Goal: Task Accomplishment & Management: Manage account settings

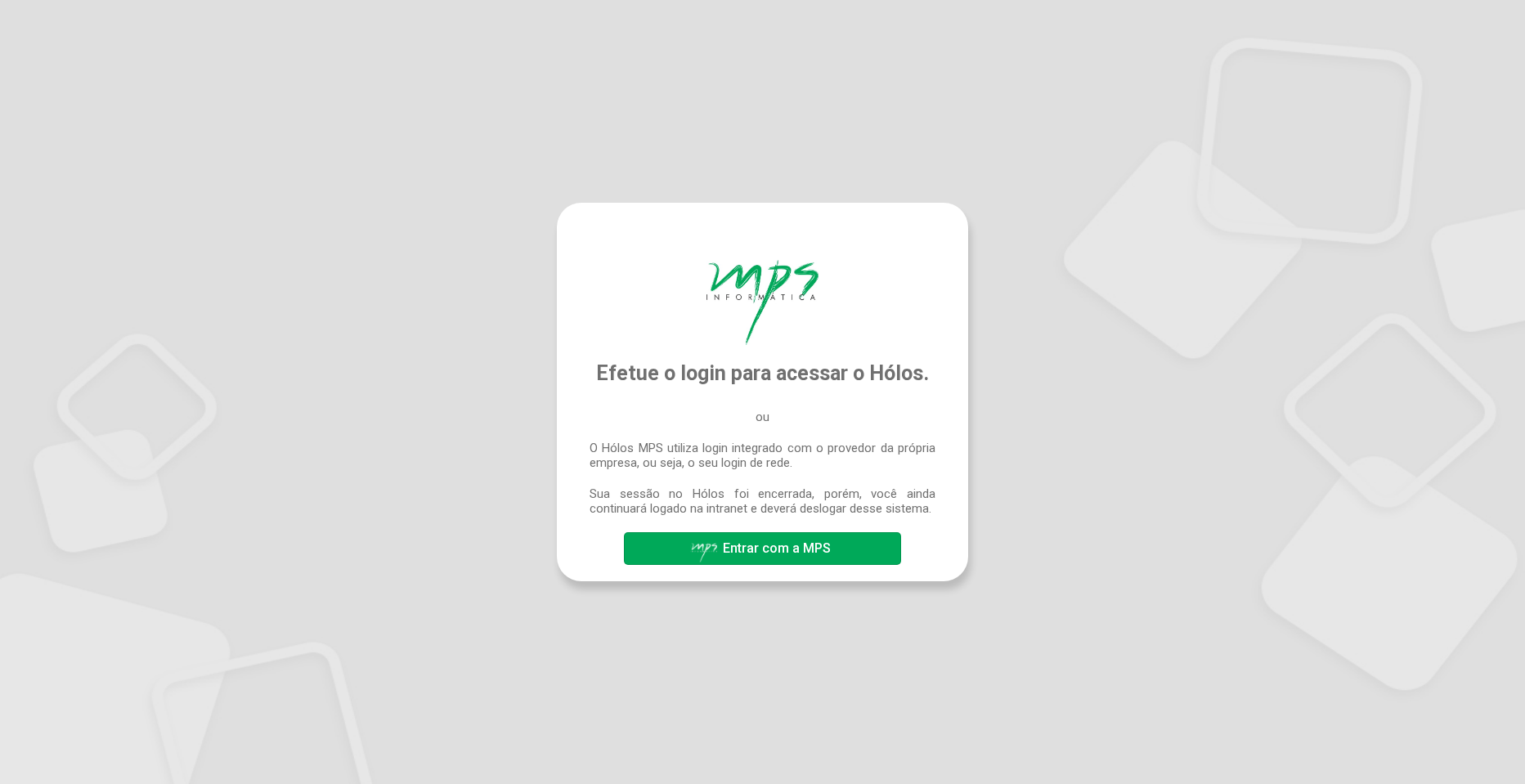
click at [747, 546] on span "Entrar com a MPS" at bounding box center [777, 548] width 108 height 16
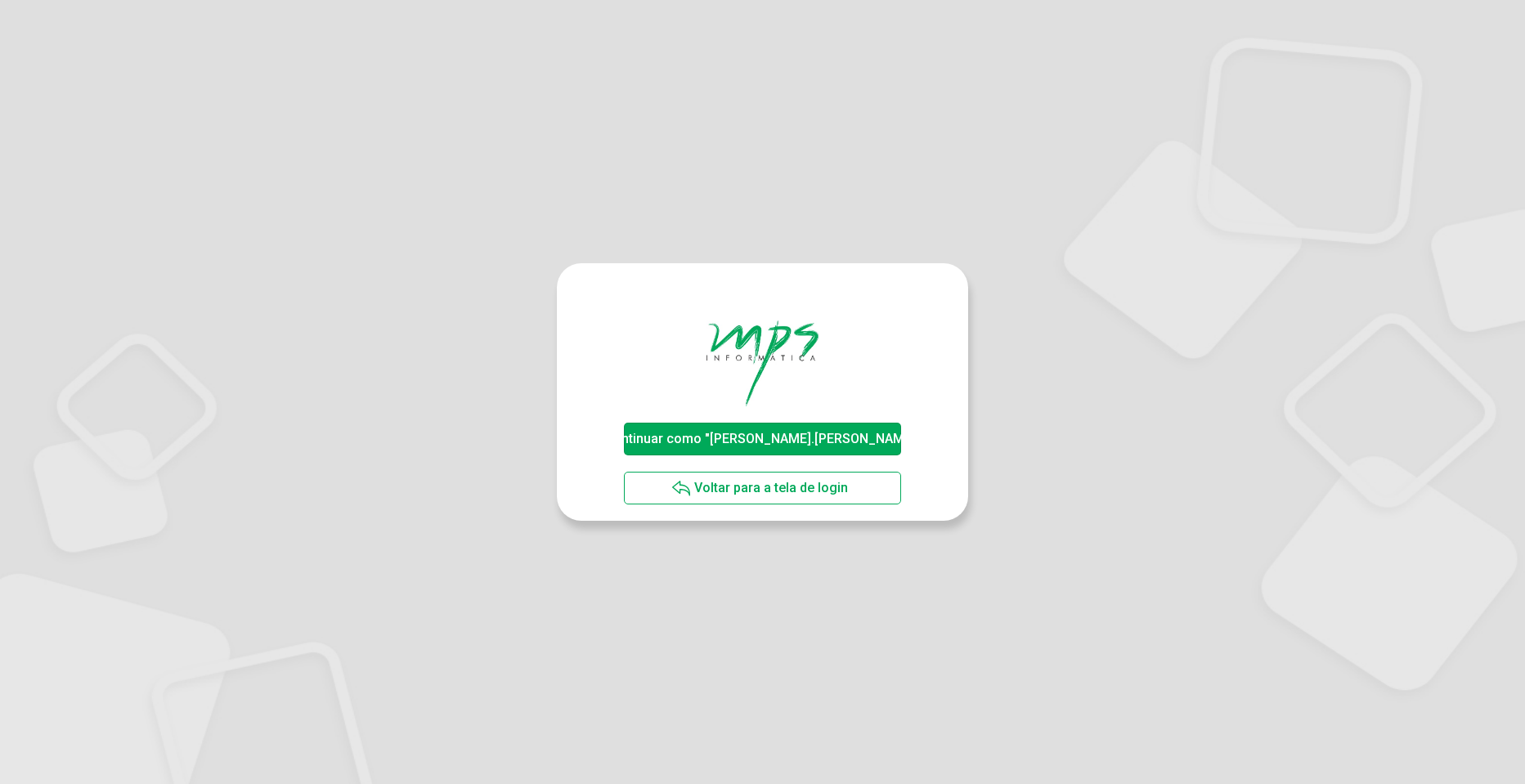
click at [777, 444] on span "Continuar como "[PERSON_NAME].[PERSON_NAME]"" at bounding box center [762, 438] width 317 height 16
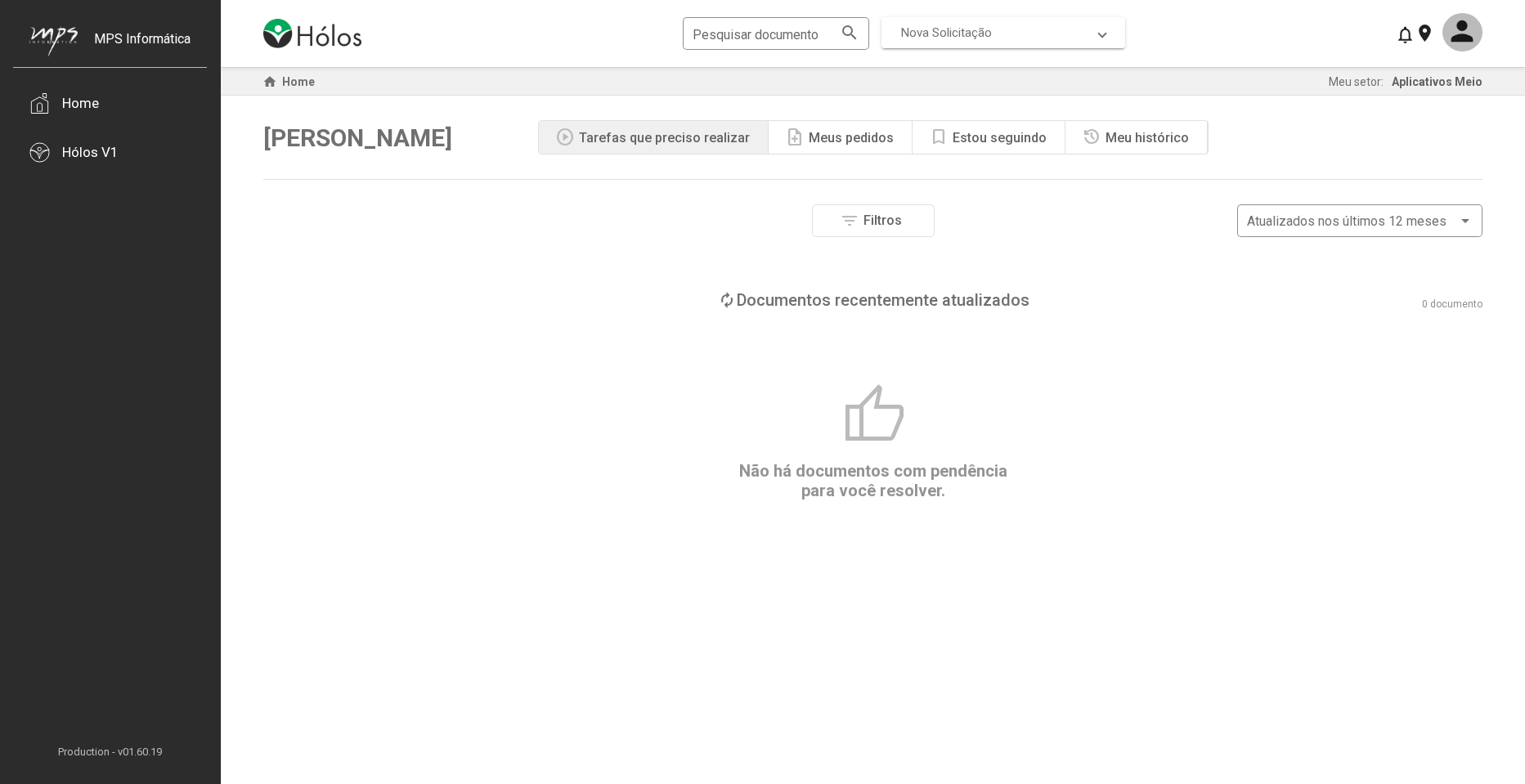
click at [1056, 34] on span "Nova Solicitação" at bounding box center [999, 33] width 197 height 15
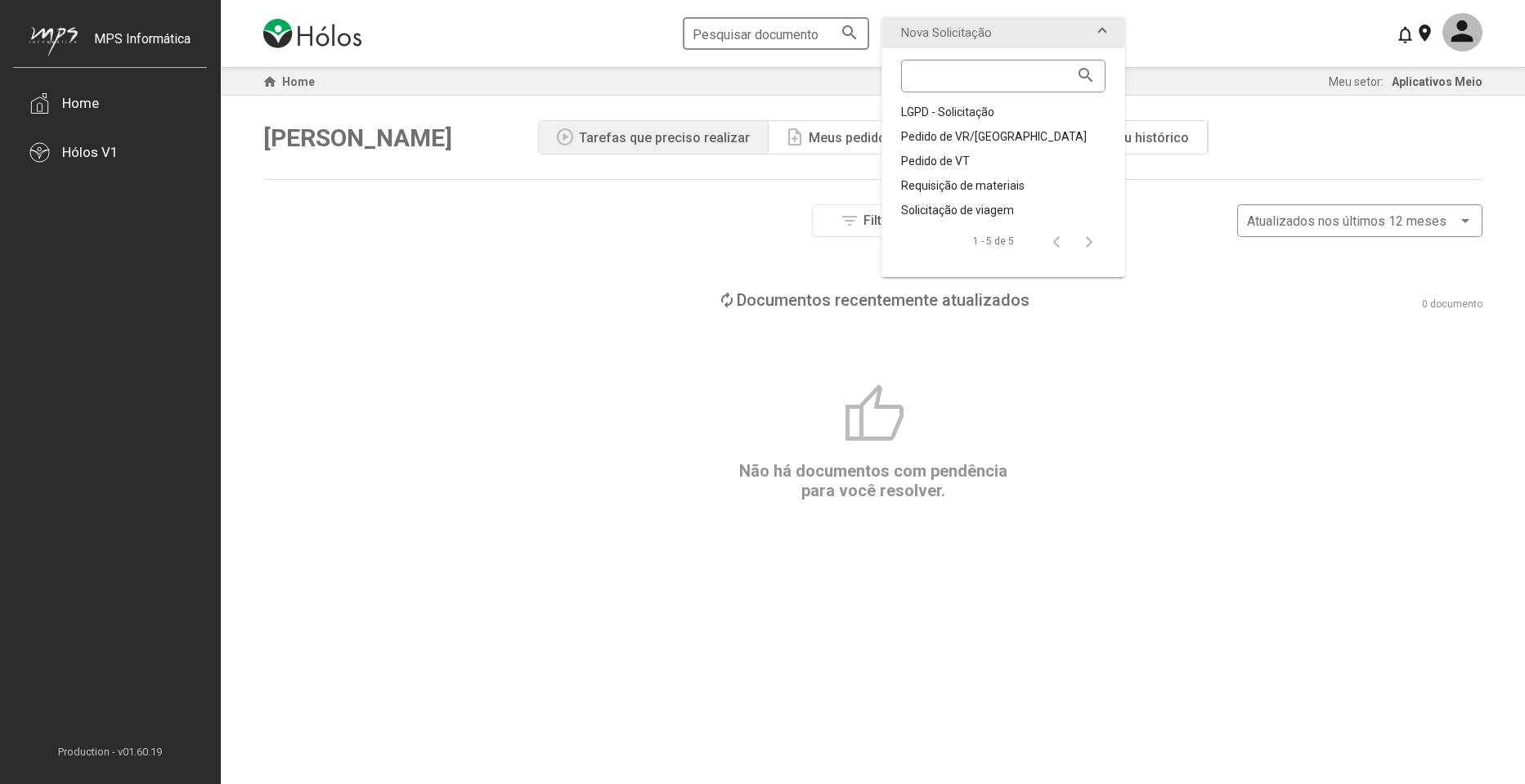
click at [715, 34] on input "Pesquisar documento" at bounding box center [767, 34] width 150 height 15
click at [93, 151] on div "Hólos V1" at bounding box center [90, 152] width 56 height 17
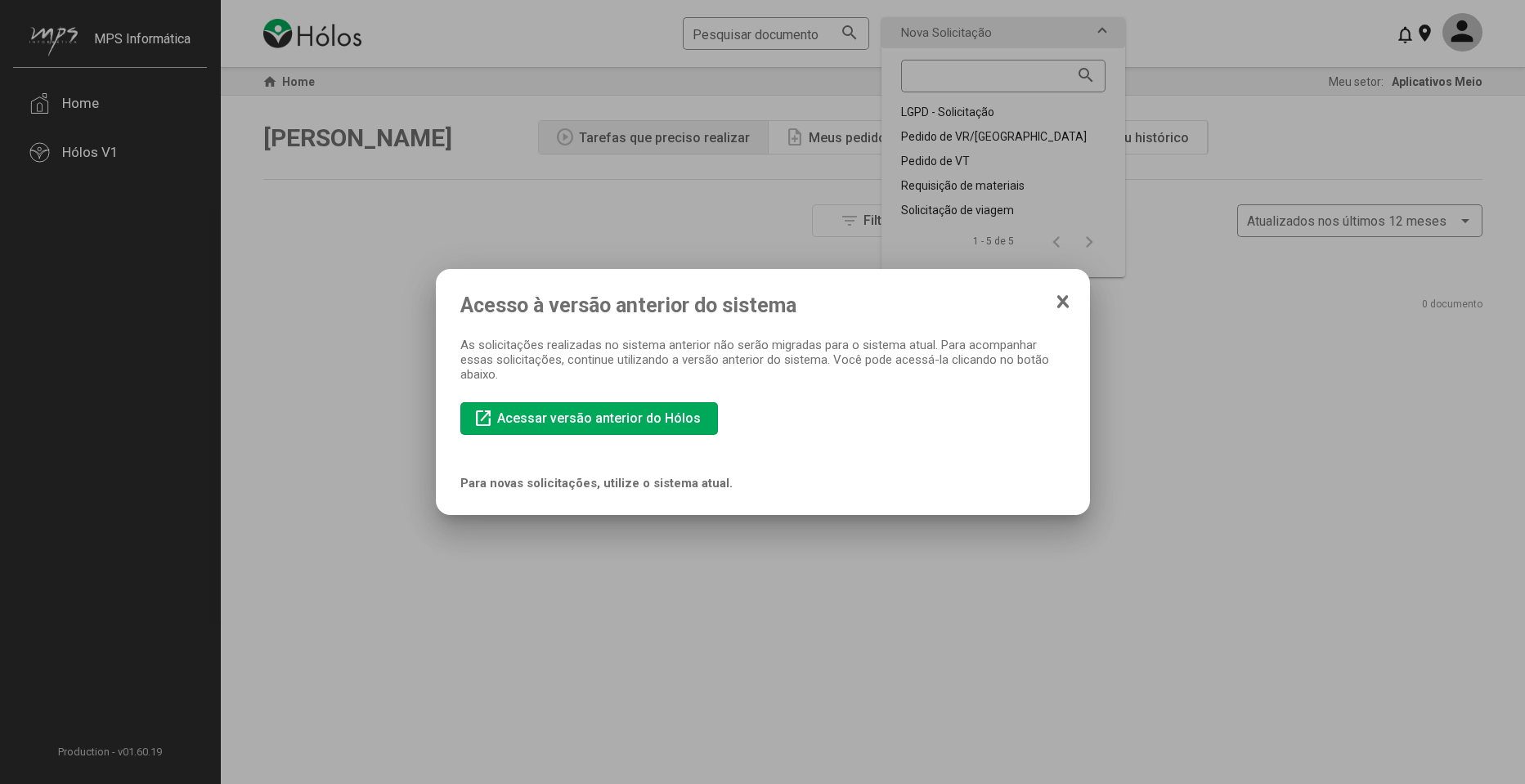
click at [578, 417] on span "Acessar versão anterior do Hólos" at bounding box center [599, 418] width 204 height 16
click at [1061, 308] on icon at bounding box center [1062, 302] width 13 height 17
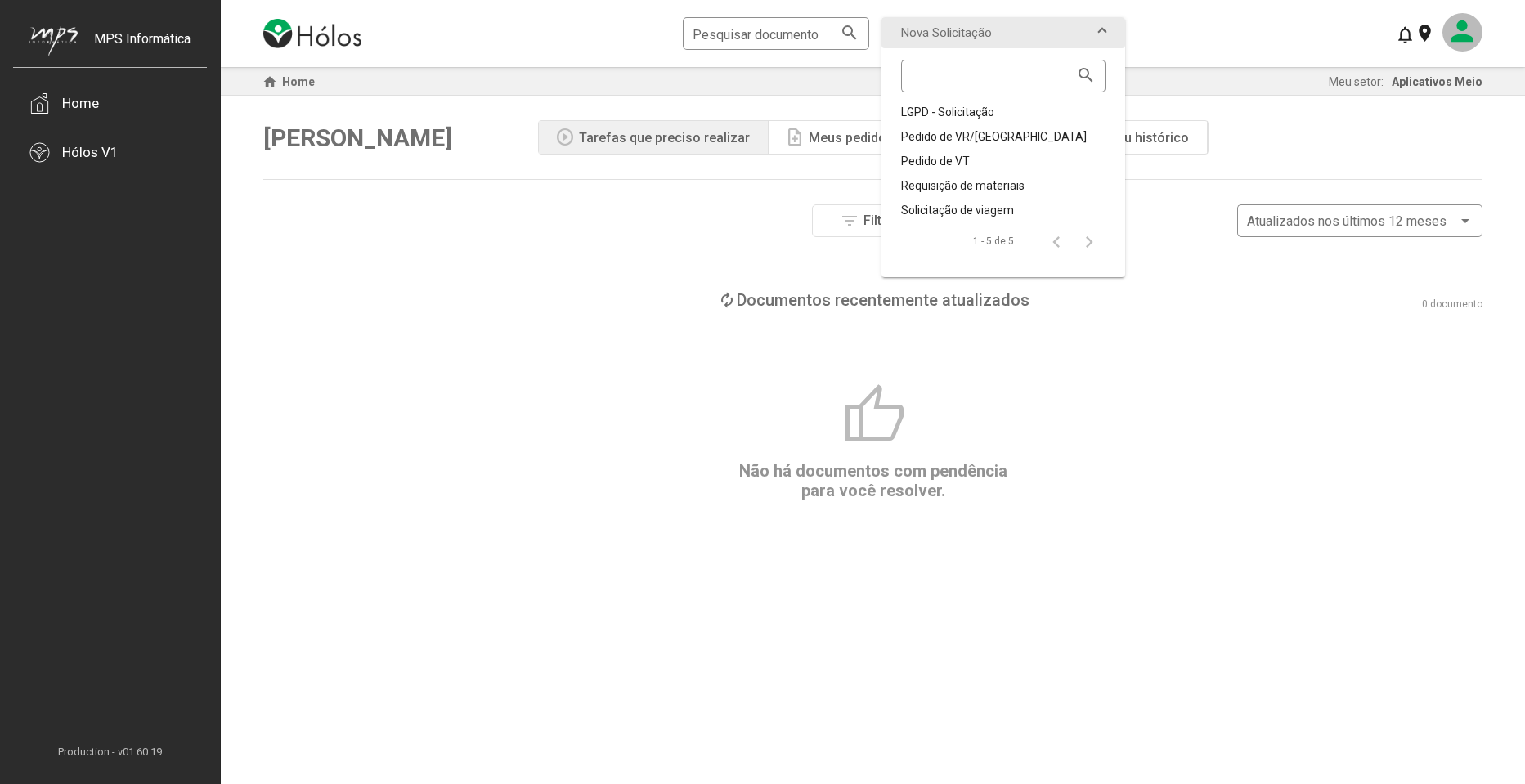
click at [1475, 33] on mat-icon at bounding box center [1463, 32] width 40 height 39
click at [1434, 74] on button "Meu perfil" at bounding box center [1433, 80] width 96 height 39
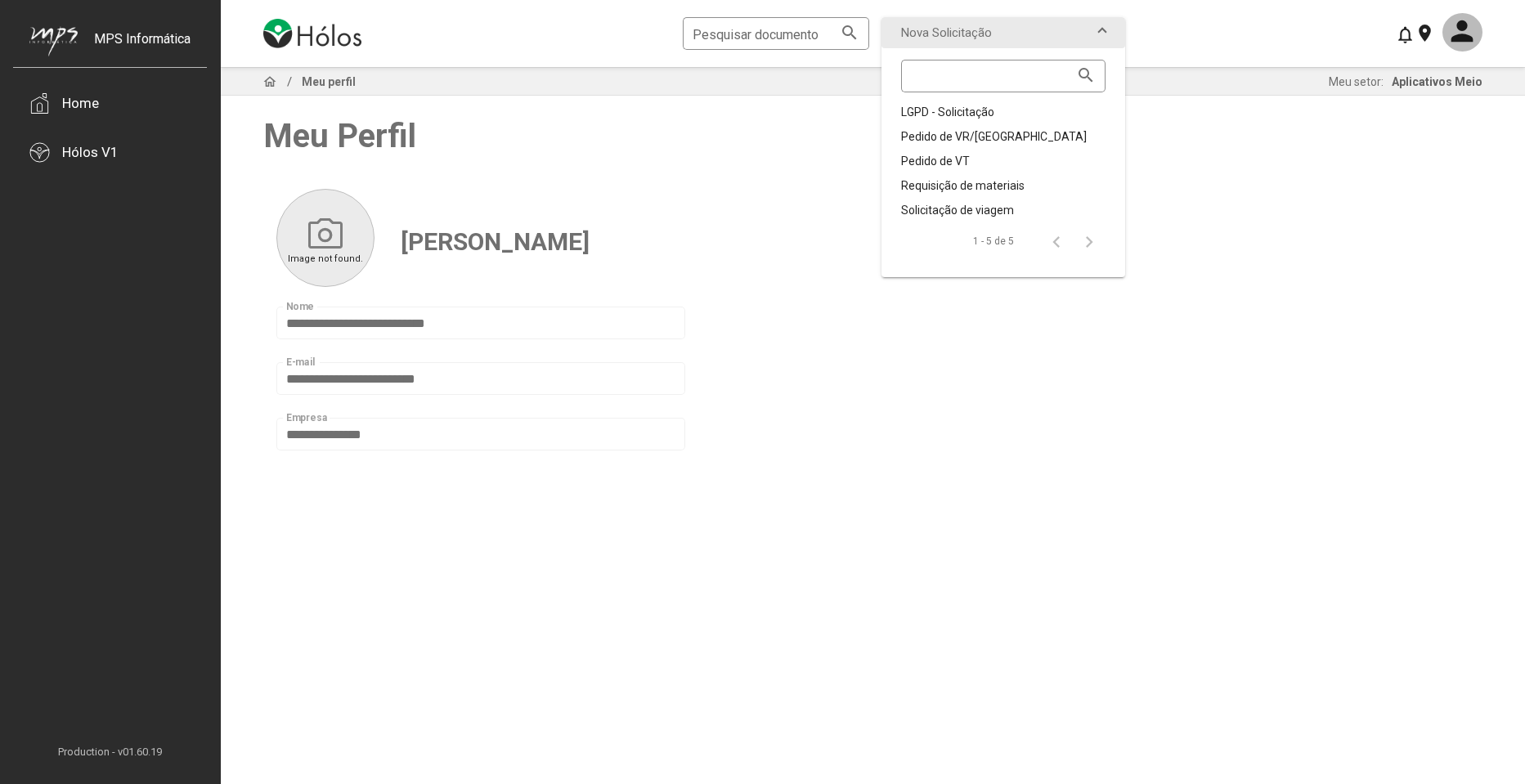
click at [733, 159] on span "Meu Perfil" at bounding box center [873, 135] width 1219 height 80
click at [1109, 33] on mat-expansion-panel-header "Nova Solicitação" at bounding box center [1003, 33] width 243 height 31
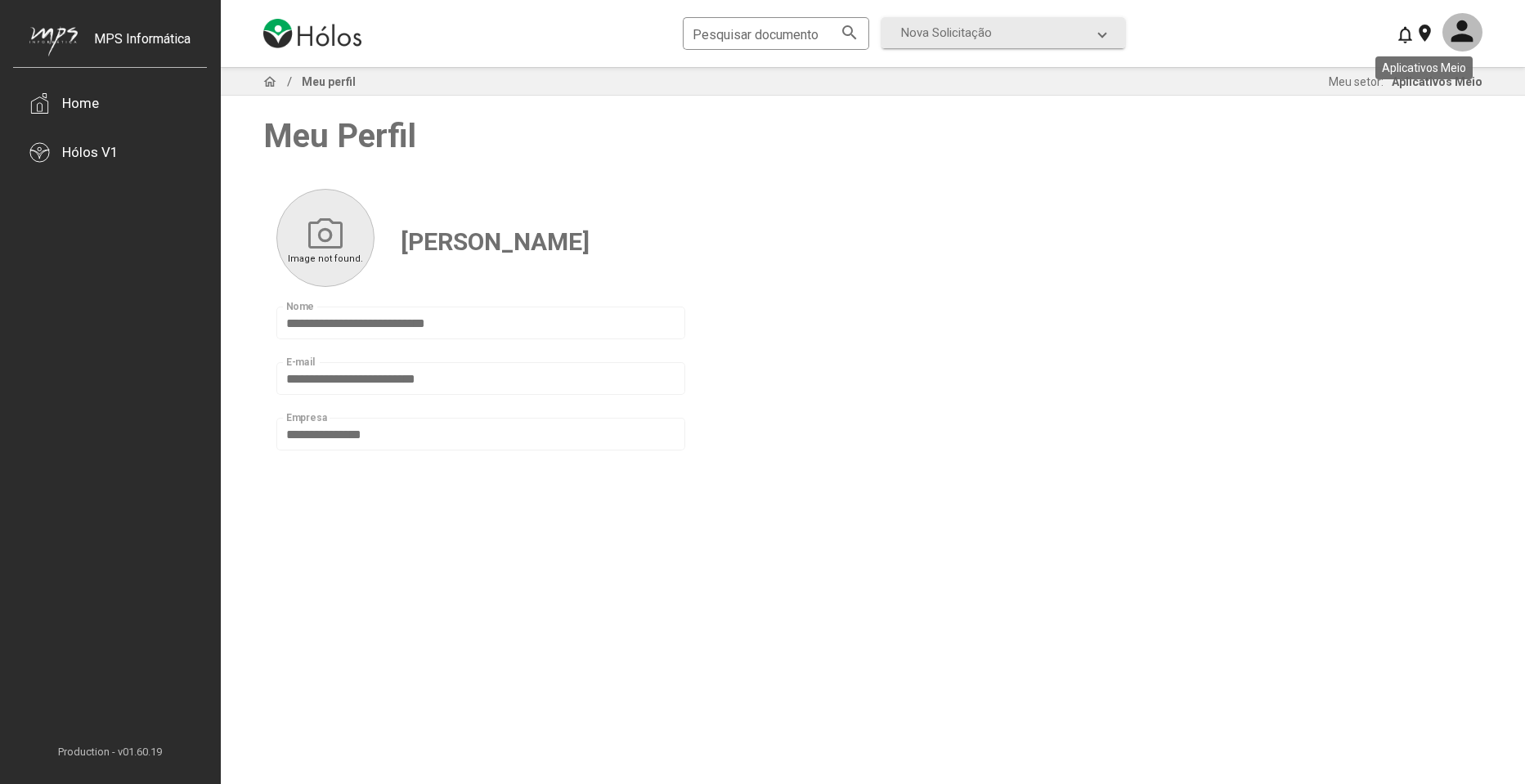
click at [1430, 87] on mat-tooltip-component "Aplicativos Meio" at bounding box center [1423, 68] width 120 height 46
click at [314, 39] on img at bounding box center [312, 33] width 98 height 29
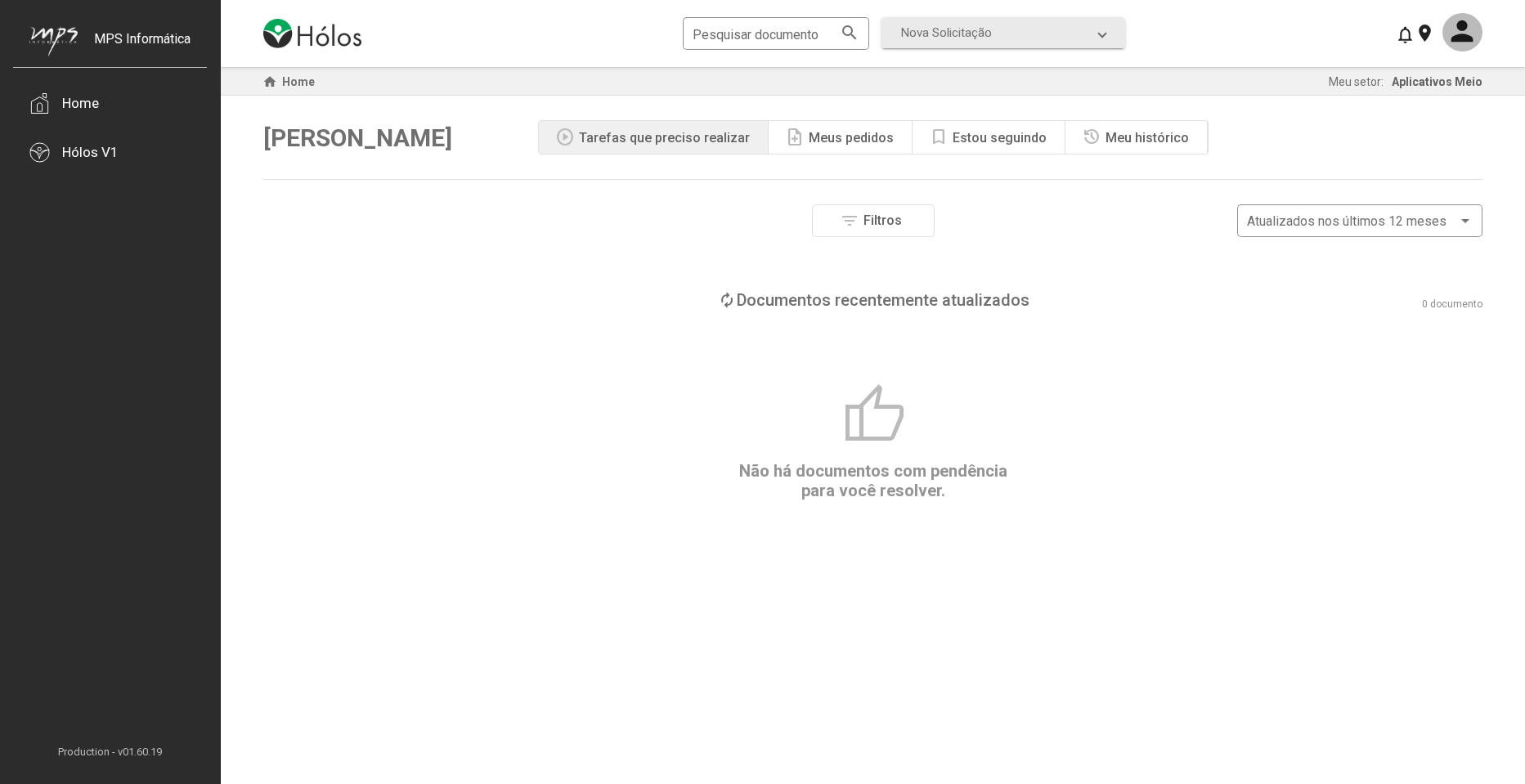
click at [886, 145] on div "note_add Meus pedidos" at bounding box center [840, 138] width 144 height 33
click at [997, 145] on div "bookmark Estou seguindo" at bounding box center [989, 138] width 153 height 33
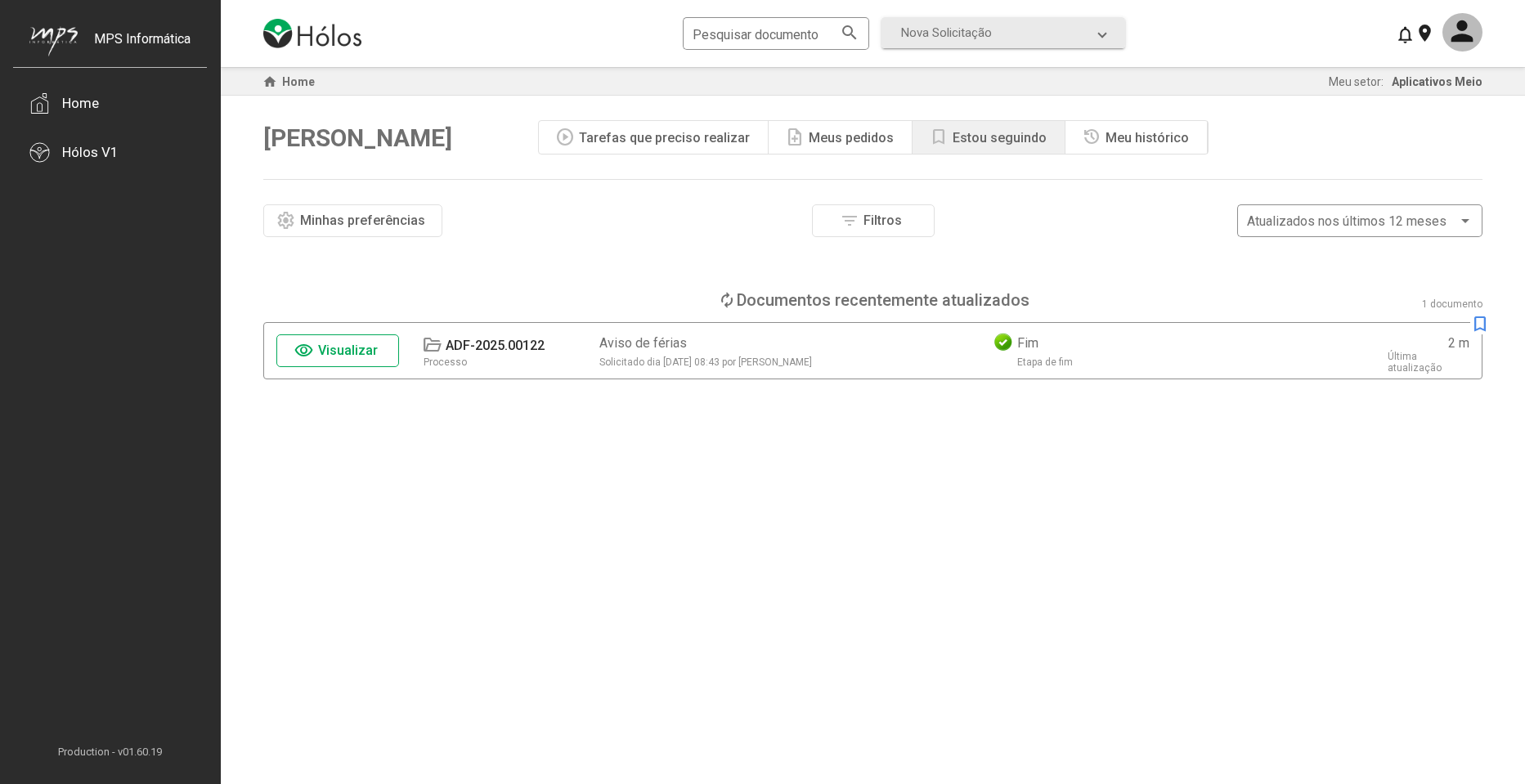
click at [1093, 139] on mat-icon "history" at bounding box center [1091, 137] width 19 height 19
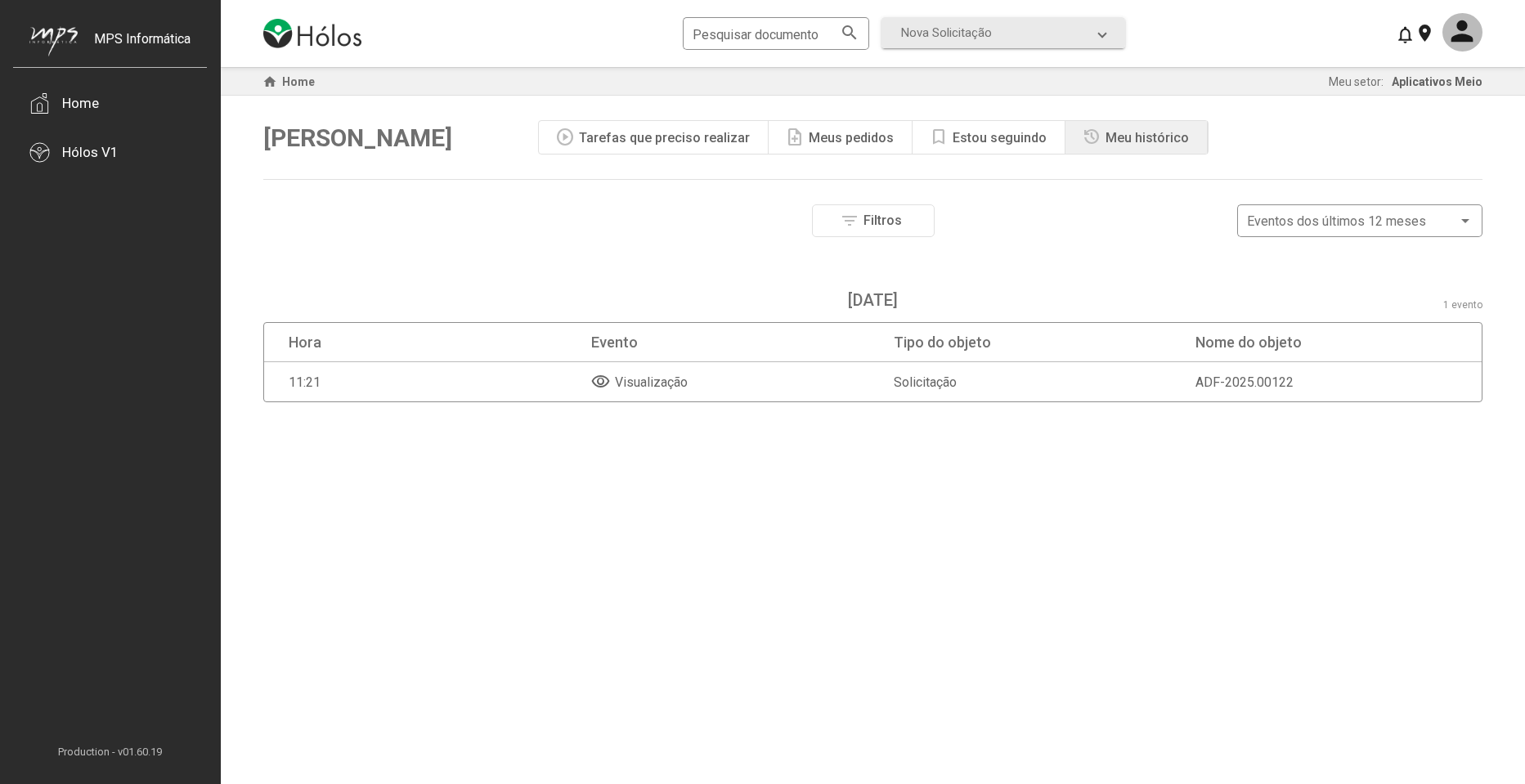
click at [946, 140] on div "bookmark Estou seguindo" at bounding box center [989, 138] width 153 height 33
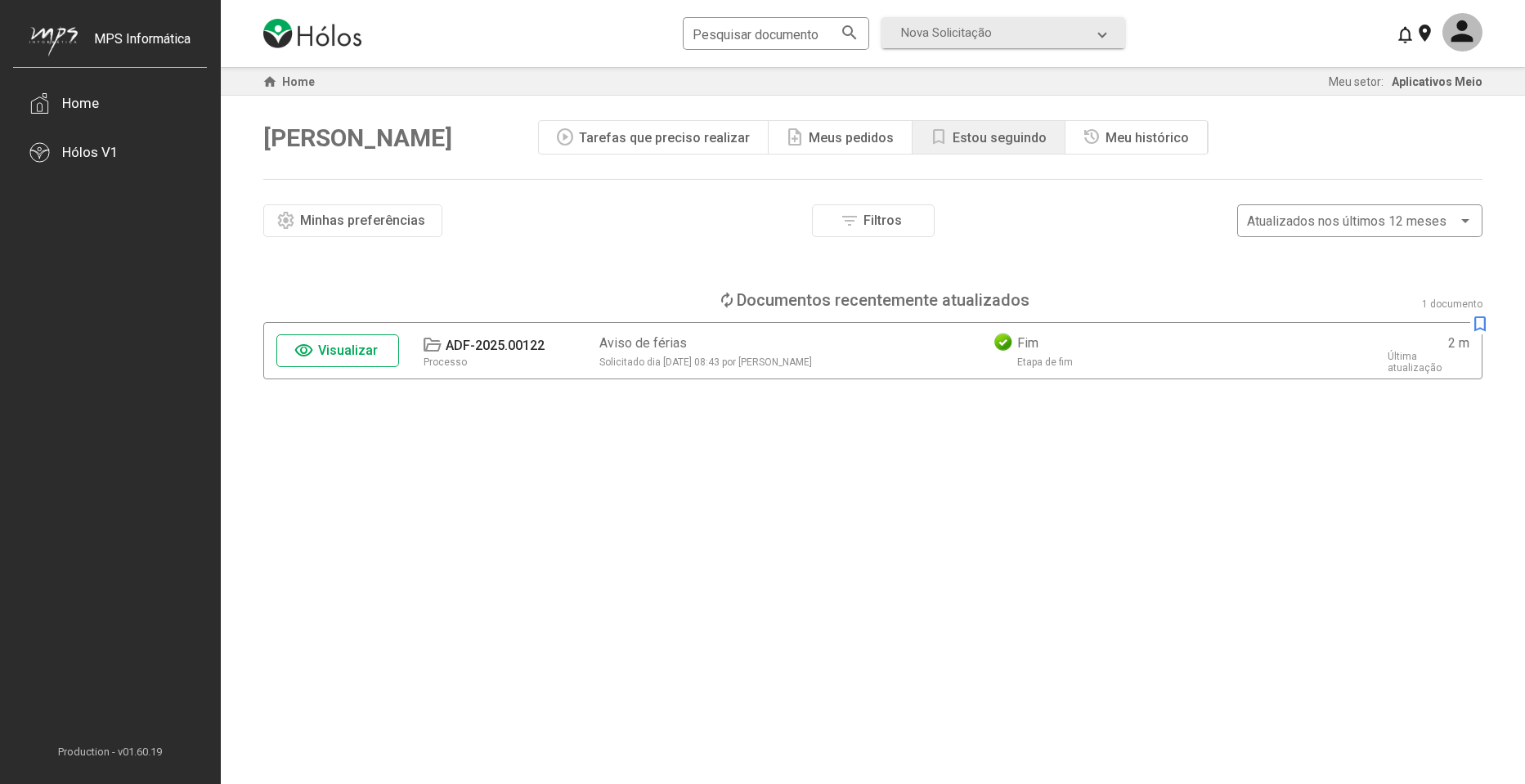
click at [755, 140] on div "play_circle Tarefas que preciso realizar" at bounding box center [654, 138] width 230 height 33
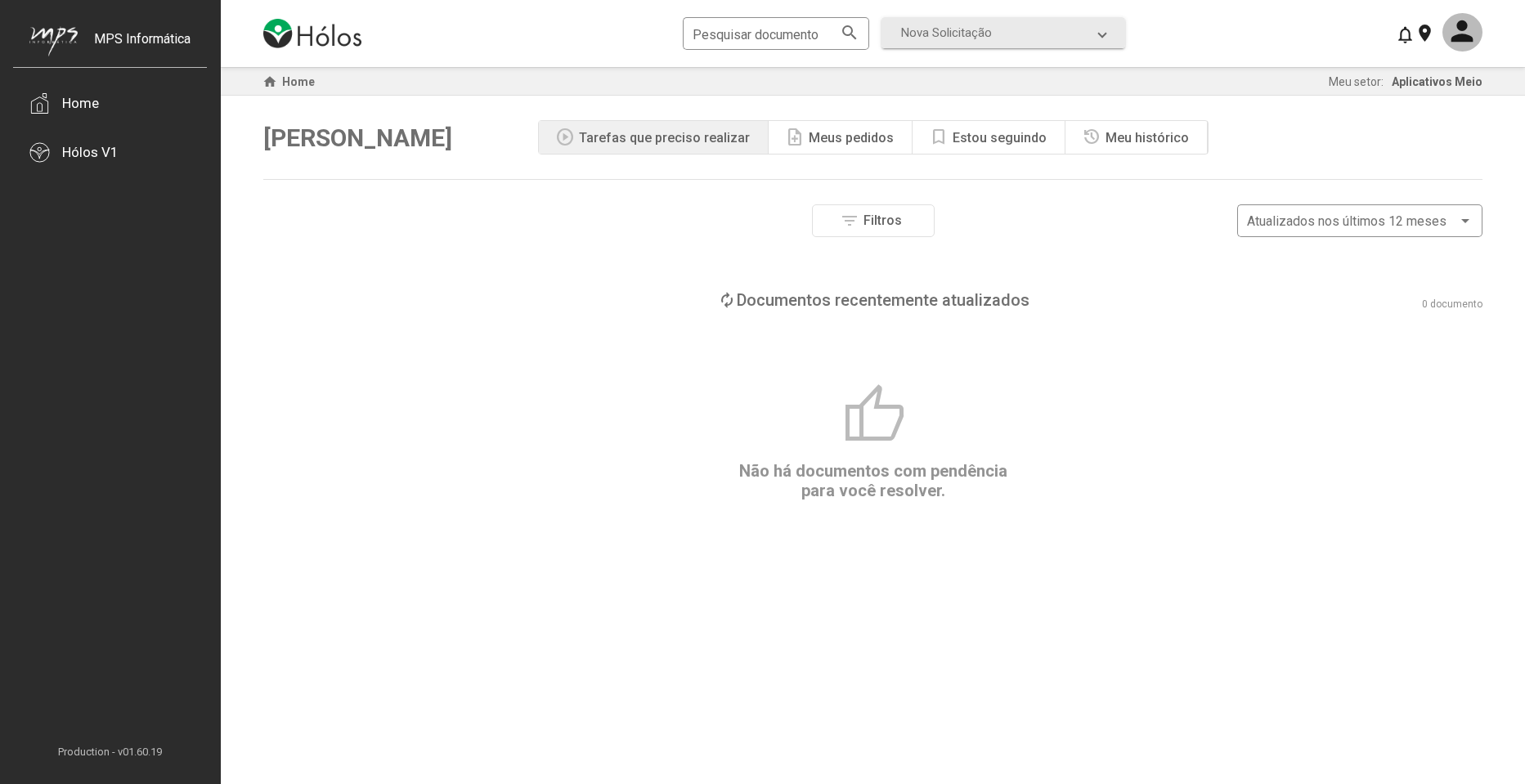
click at [838, 142] on div "Meus pedidos" at bounding box center [851, 138] width 85 height 16
click at [660, 116] on div "Olá, [PERSON_NAME] play_circle Tarefas que preciso realizar note_add Meus pedid…" at bounding box center [873, 137] width 1219 height 84
click at [670, 135] on div "Tarefas que preciso realizar" at bounding box center [664, 138] width 171 height 16
drag, startPoint x: 869, startPoint y: 134, endPoint x: 901, endPoint y: 134, distance: 32.0
click at [870, 134] on div "Meus pedidos" at bounding box center [851, 138] width 85 height 16
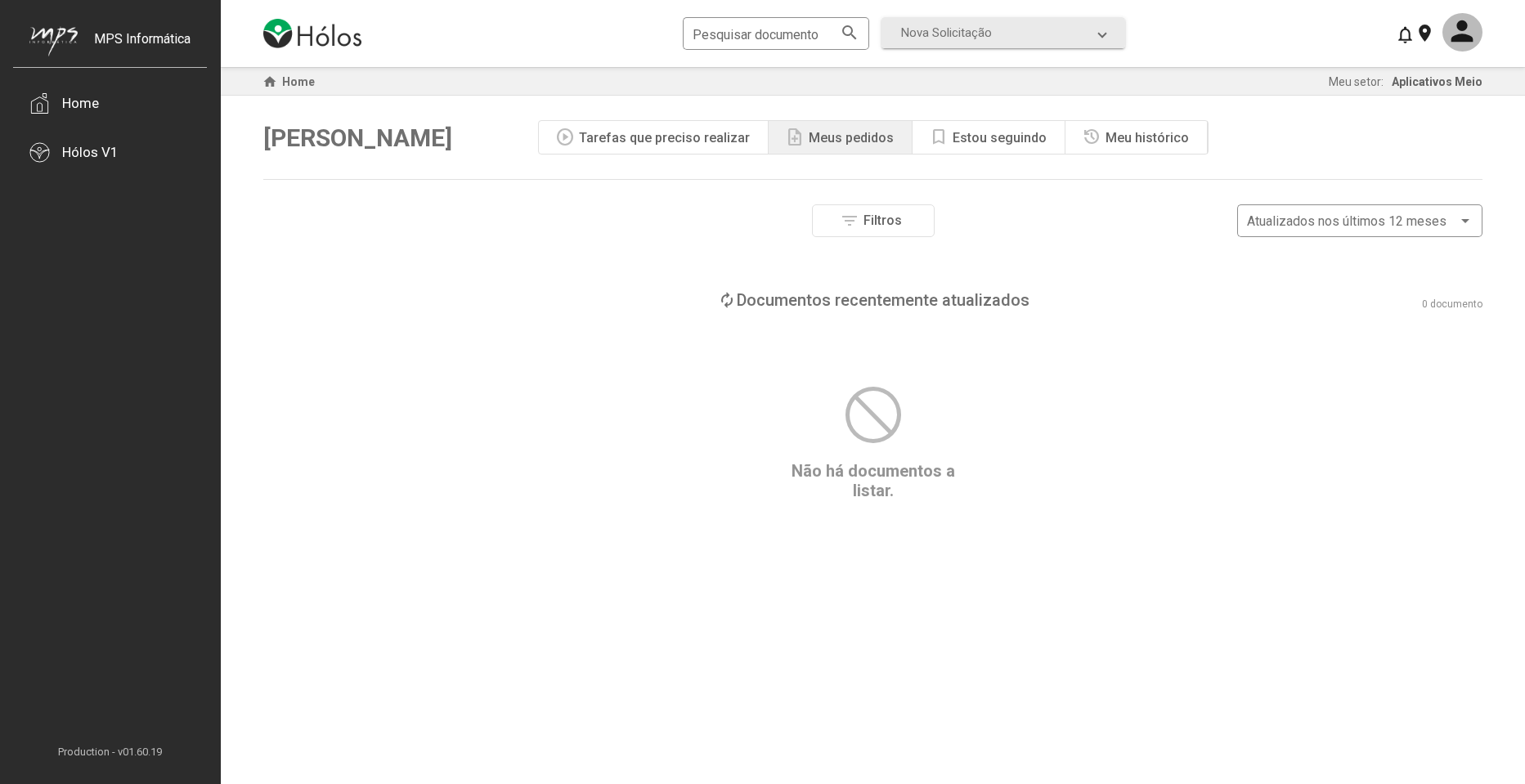
click at [967, 136] on div "Estou seguindo" at bounding box center [999, 138] width 94 height 16
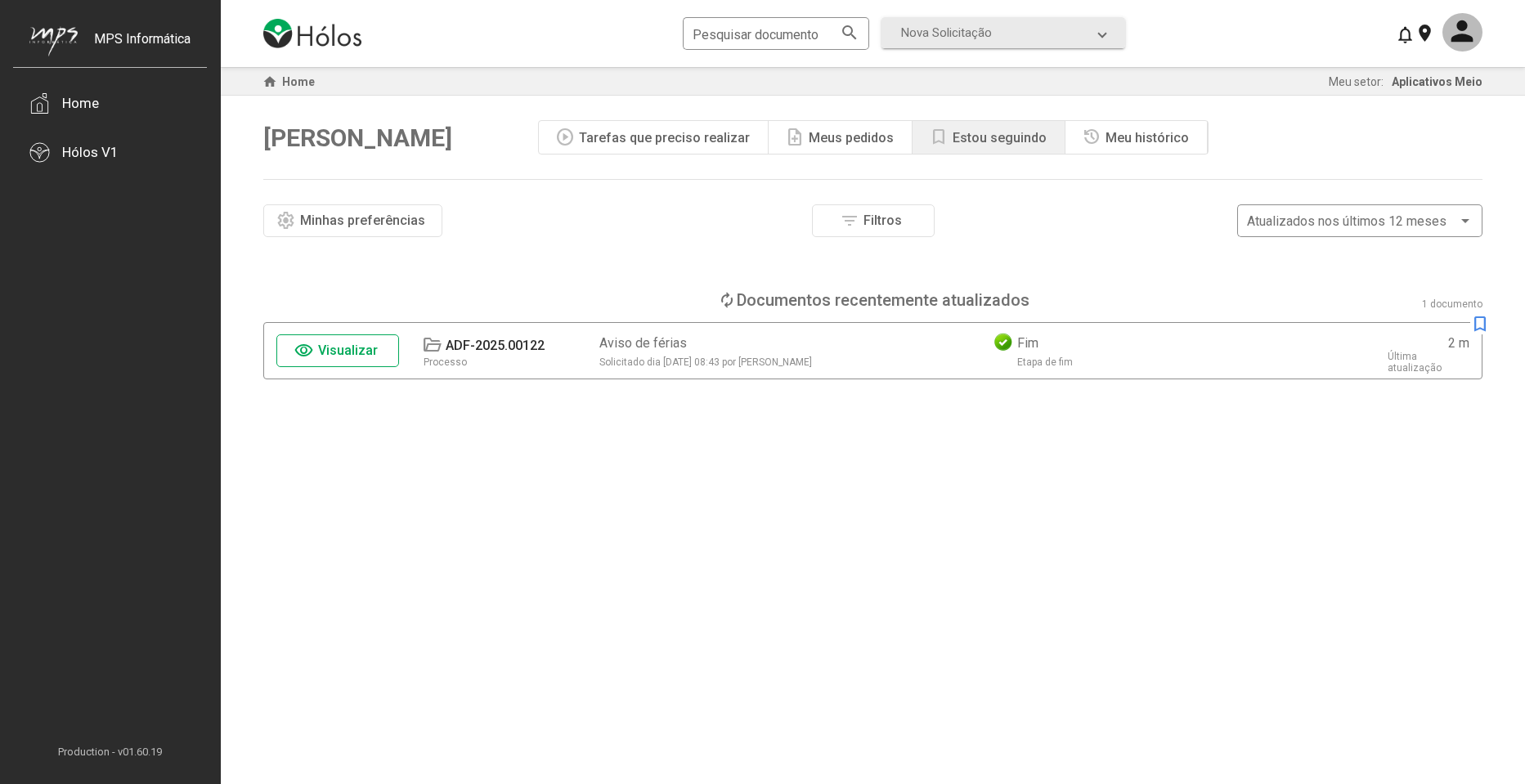
click at [1094, 139] on mat-icon "history" at bounding box center [1091, 137] width 19 height 19
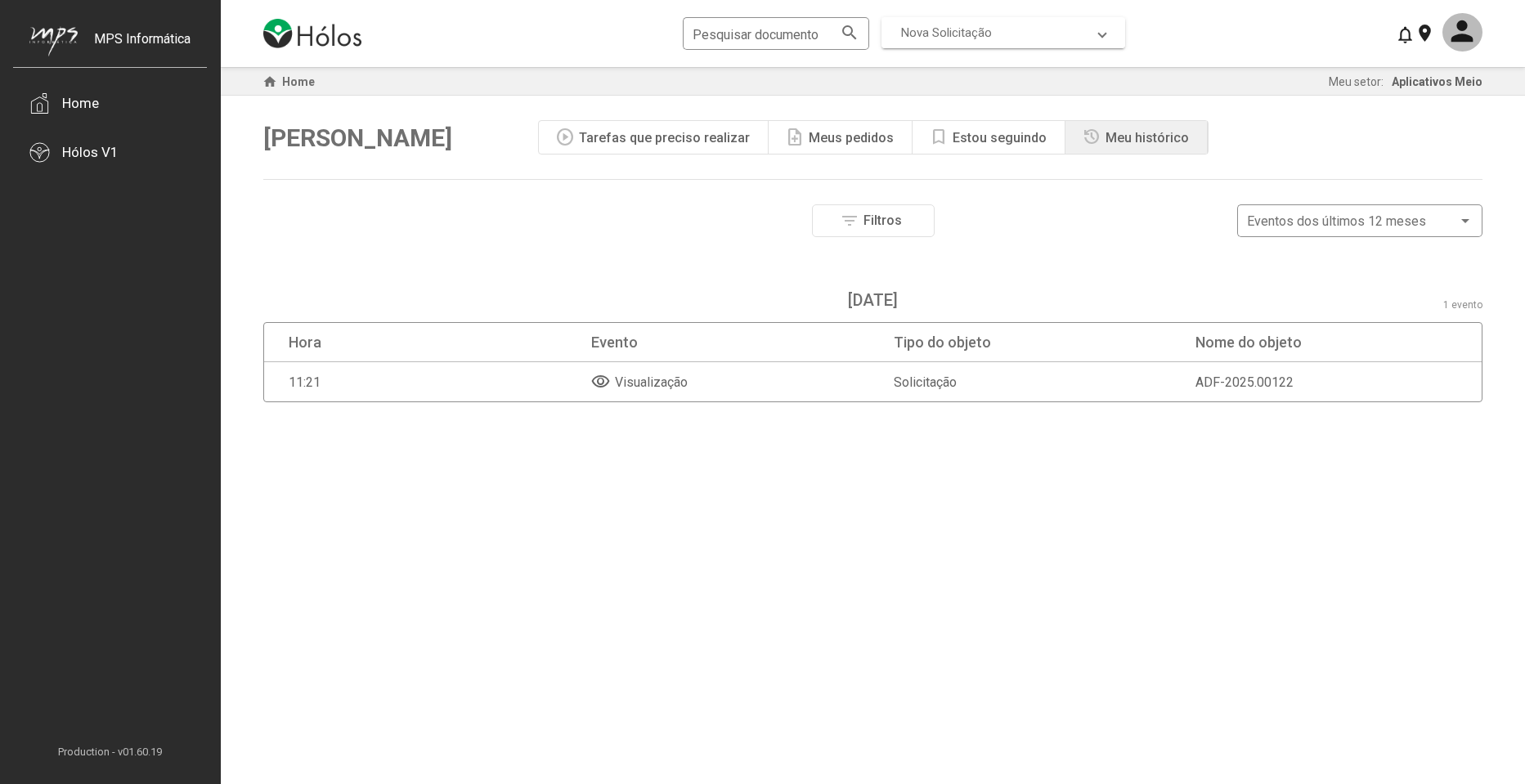
click at [980, 28] on span "Nova Solicitação" at bounding box center [946, 33] width 91 height 15
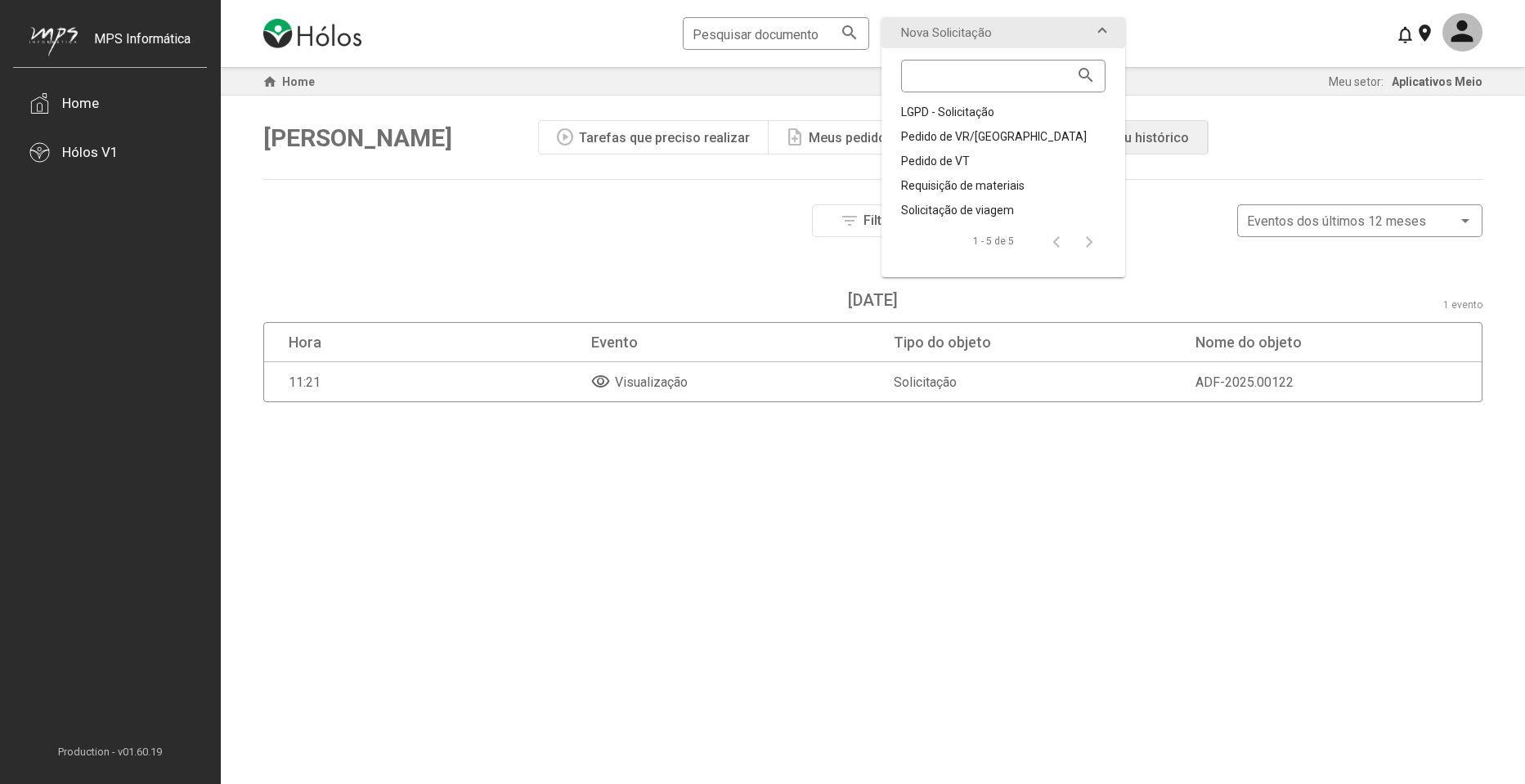
click at [714, 521] on div "Filtros Nome do objeto Período dos eventos Data inicial Data final Eventos por …" at bounding box center [873, 483] width 1219 height 556
click at [555, 482] on div "Filtros Nome do objeto Período dos eventos Data inicial Data final Eventos por …" at bounding box center [873, 483] width 1219 height 556
